Goal: Navigation & Orientation: Understand site structure

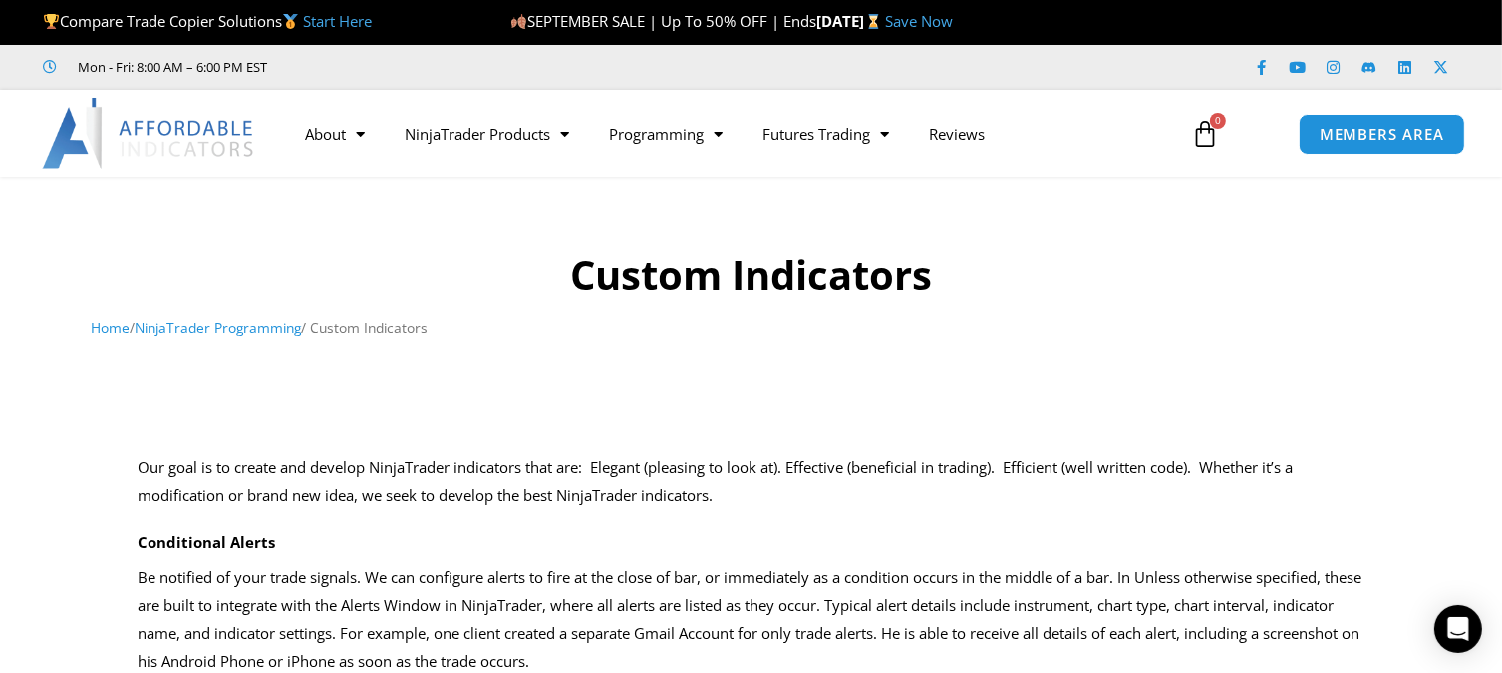
scroll to position [299, 0]
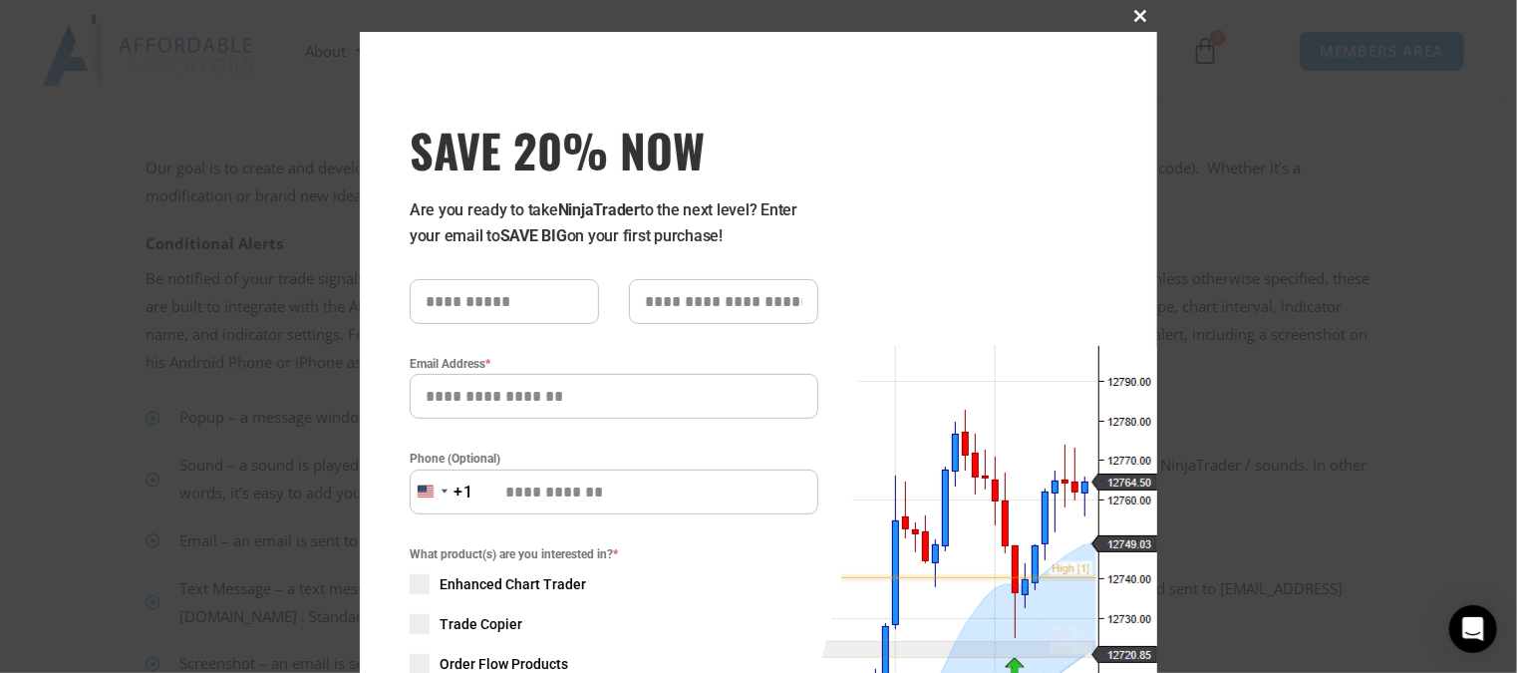
click at [1131, 19] on span "SAVE 20% NOW popup" at bounding box center [1141, 16] width 32 height 12
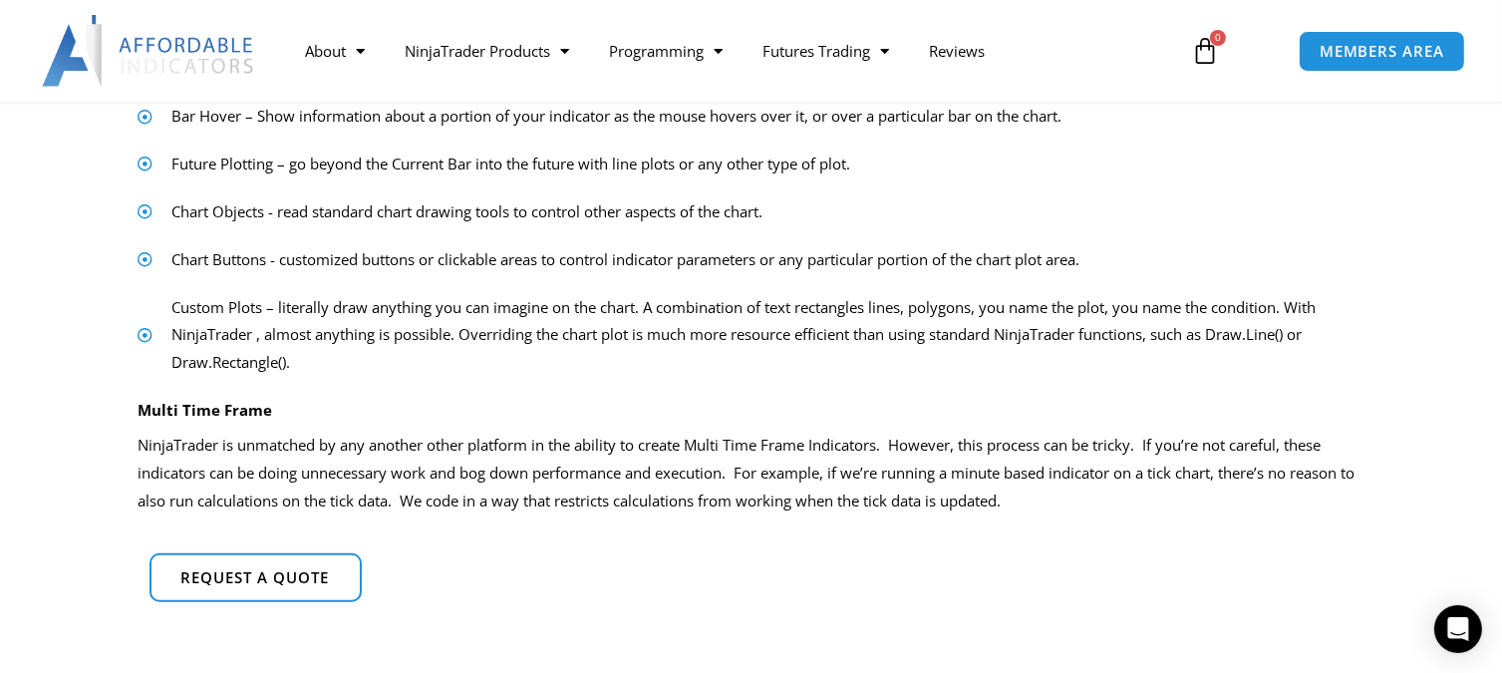
scroll to position [1196, 0]
